Goal: Task Accomplishment & Management: Manage account settings

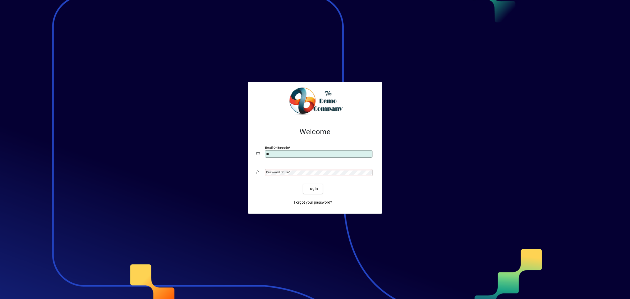
type input "*"
type input "**********"
click at [308, 187] on span "Login" at bounding box center [312, 189] width 11 height 6
